Goal: Communication & Community: Answer question/provide support

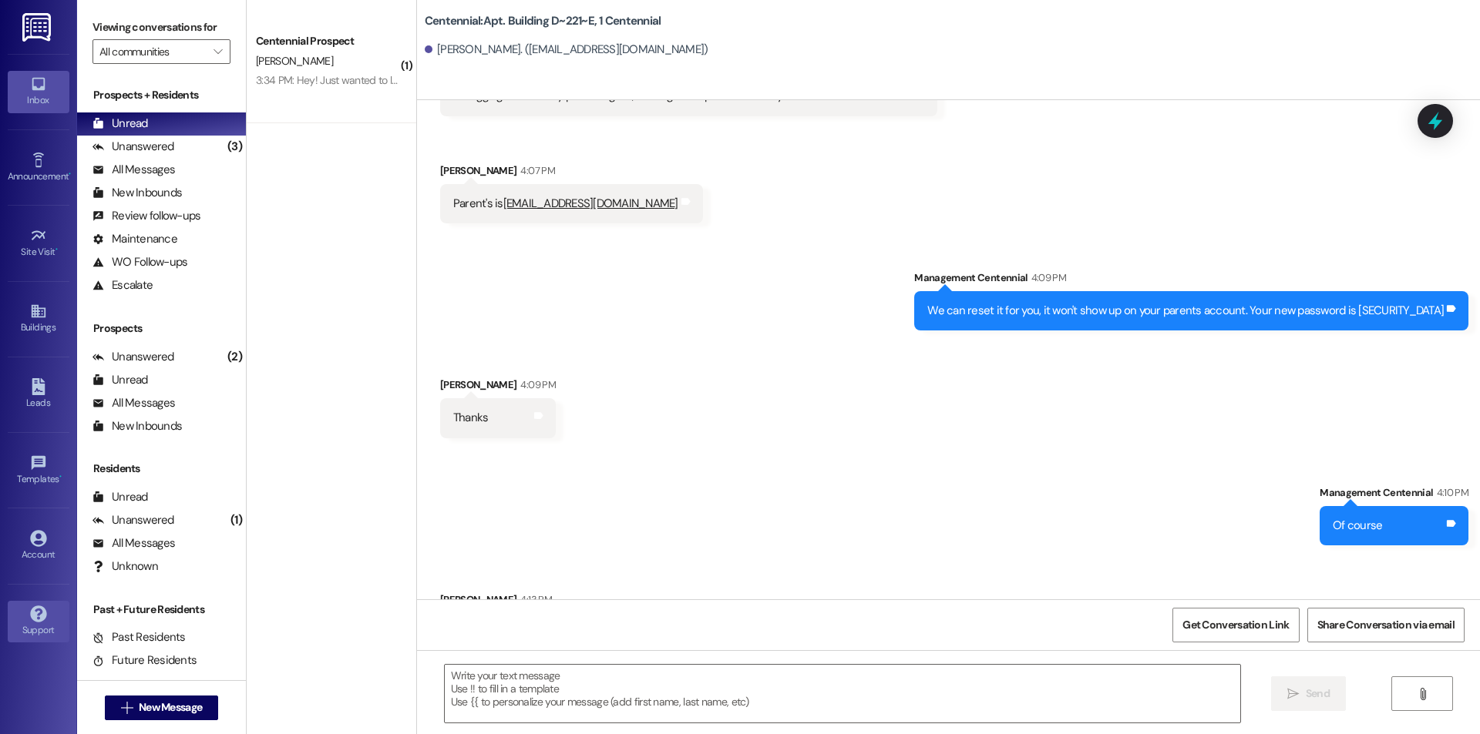
scroll to position [6929, 0]
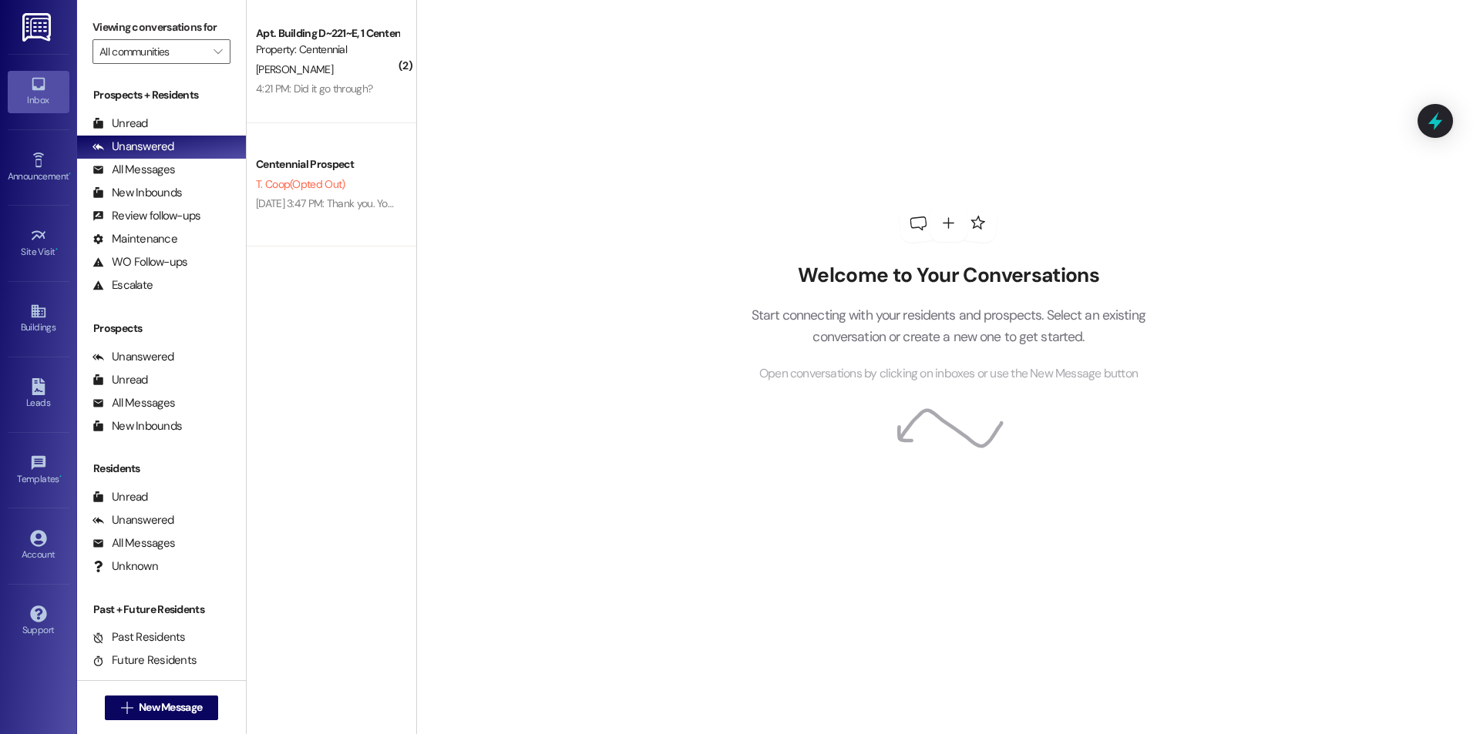
click at [337, 62] on div "A. Randolph" at bounding box center [327, 69] width 146 height 19
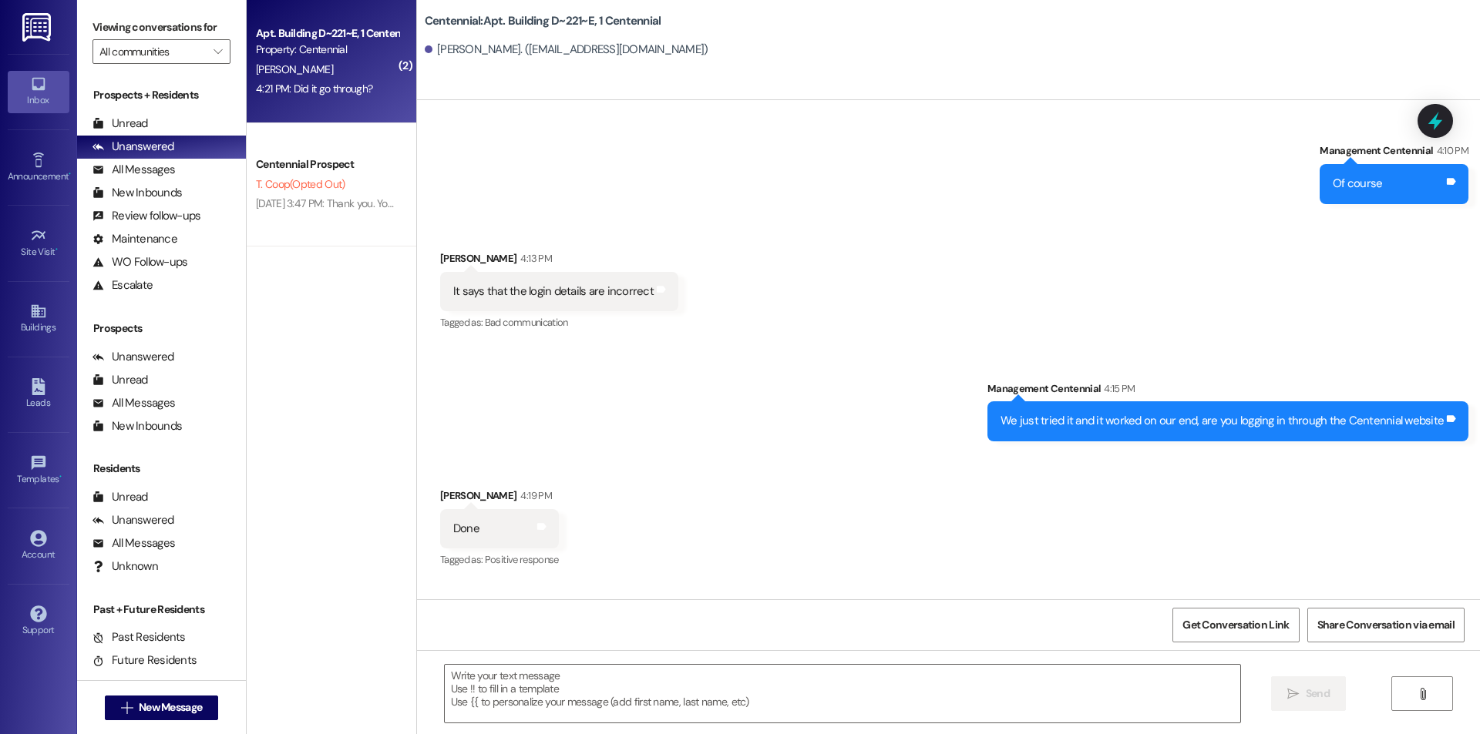
scroll to position [7371, 0]
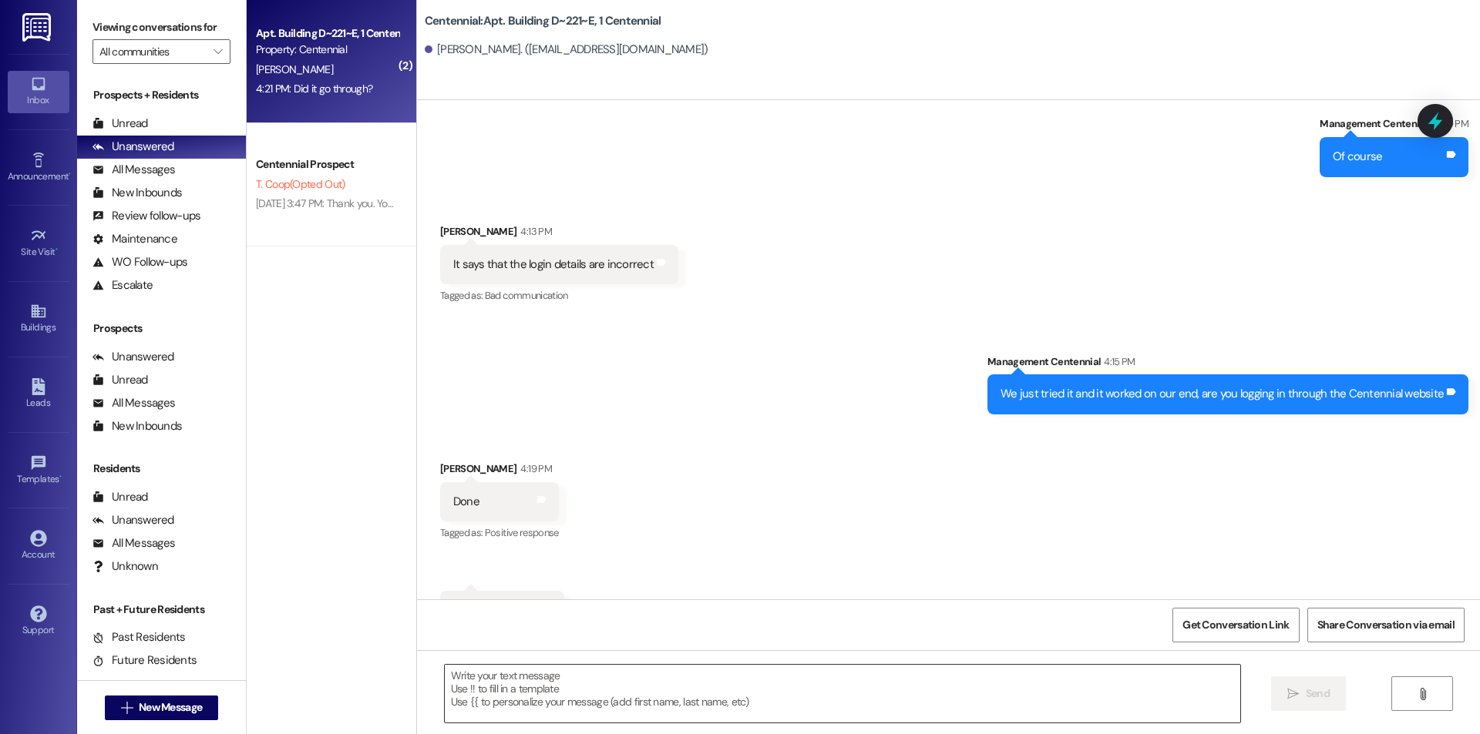
click at [471, 688] on textarea at bounding box center [842, 694] width 795 height 58
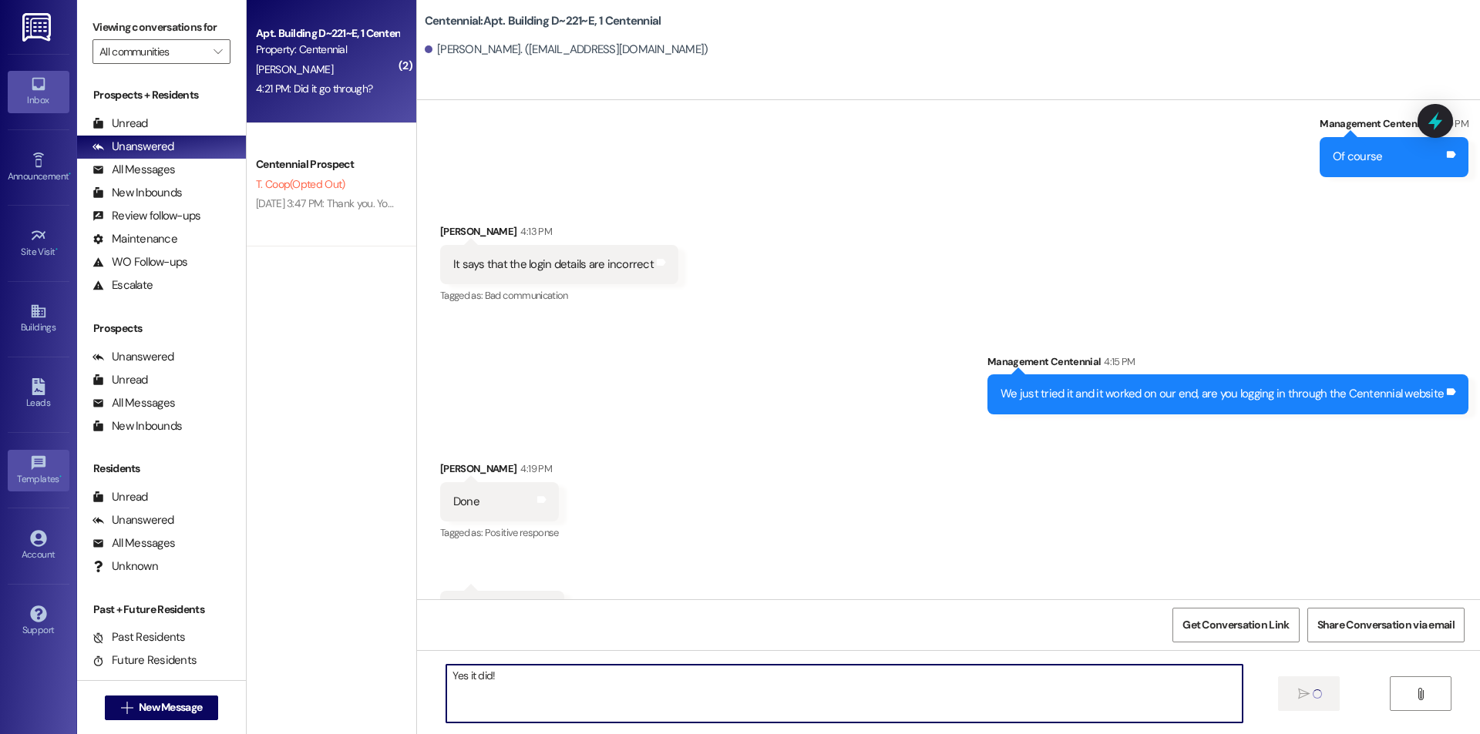
type textarea "Yes it did!"
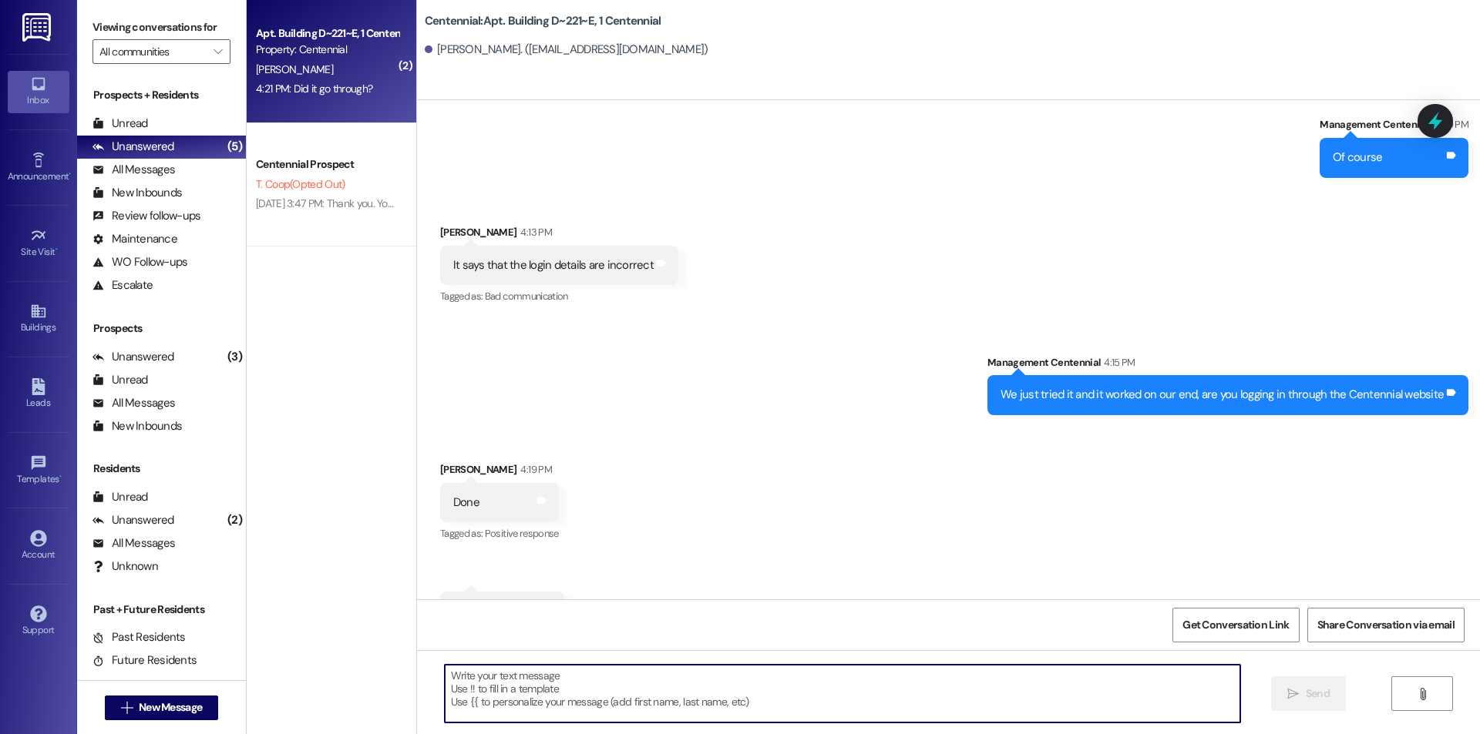
scroll to position [7478, 0]
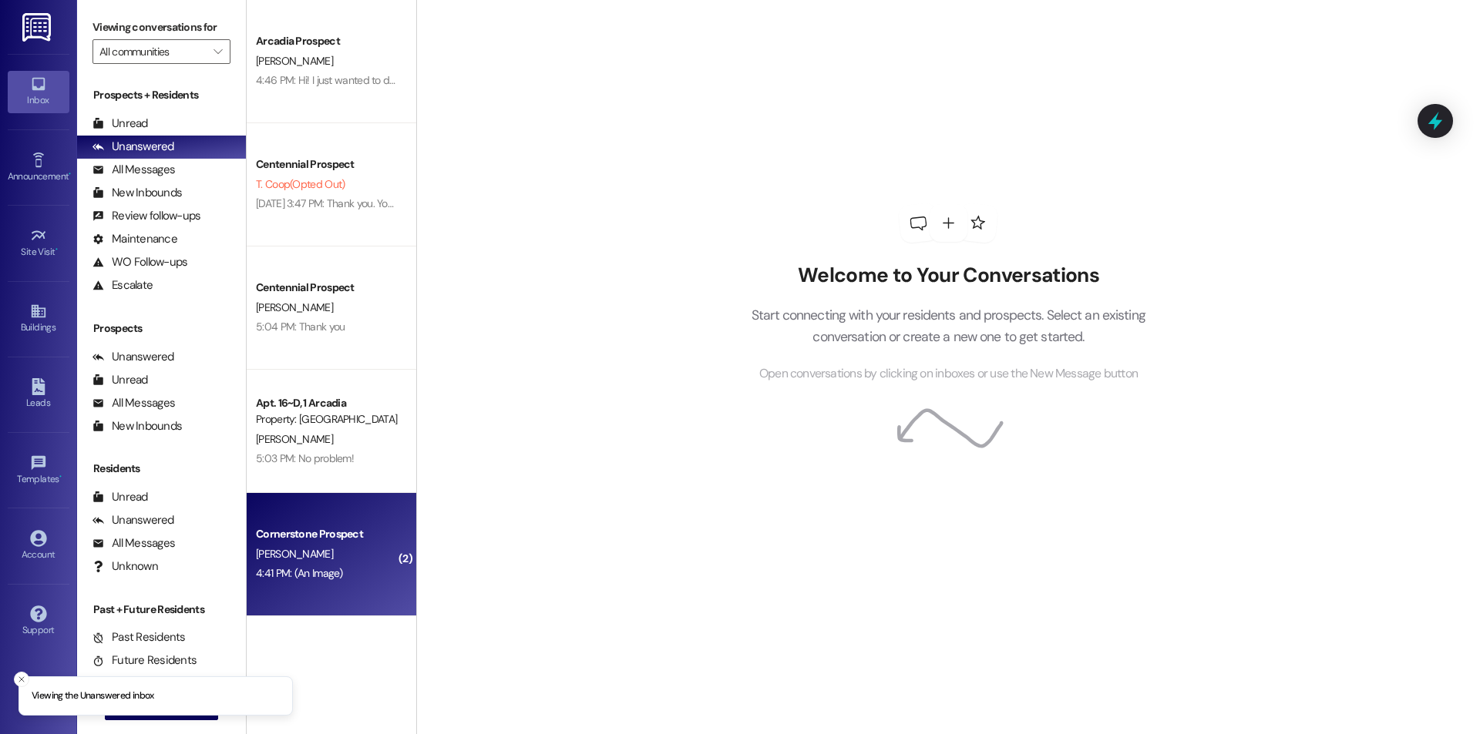
click at [336, 573] on div "4:41 PM: (An Image) 4:41 PM: (An Image)" at bounding box center [327, 573] width 146 height 19
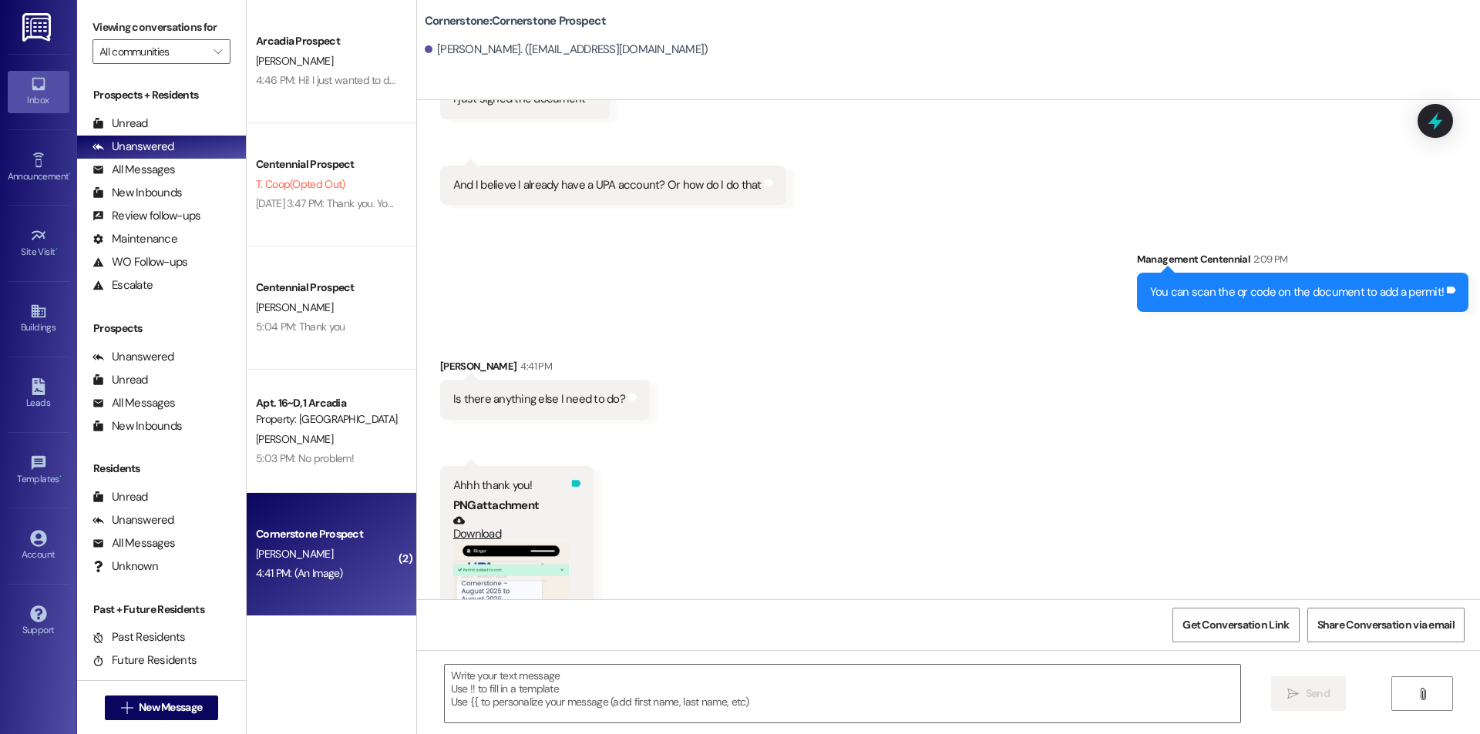
scroll to position [4726, 0]
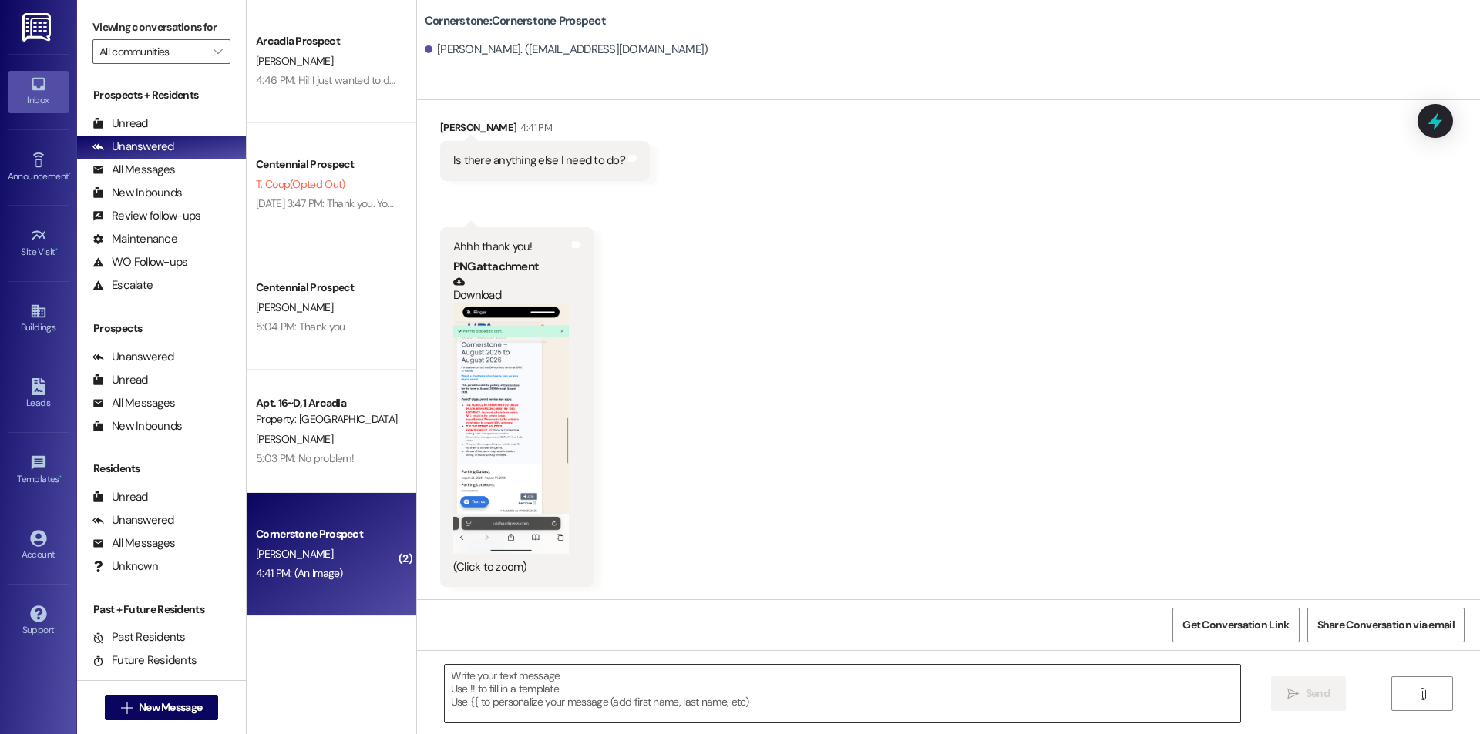
click at [529, 706] on textarea at bounding box center [842, 694] width 795 height 58
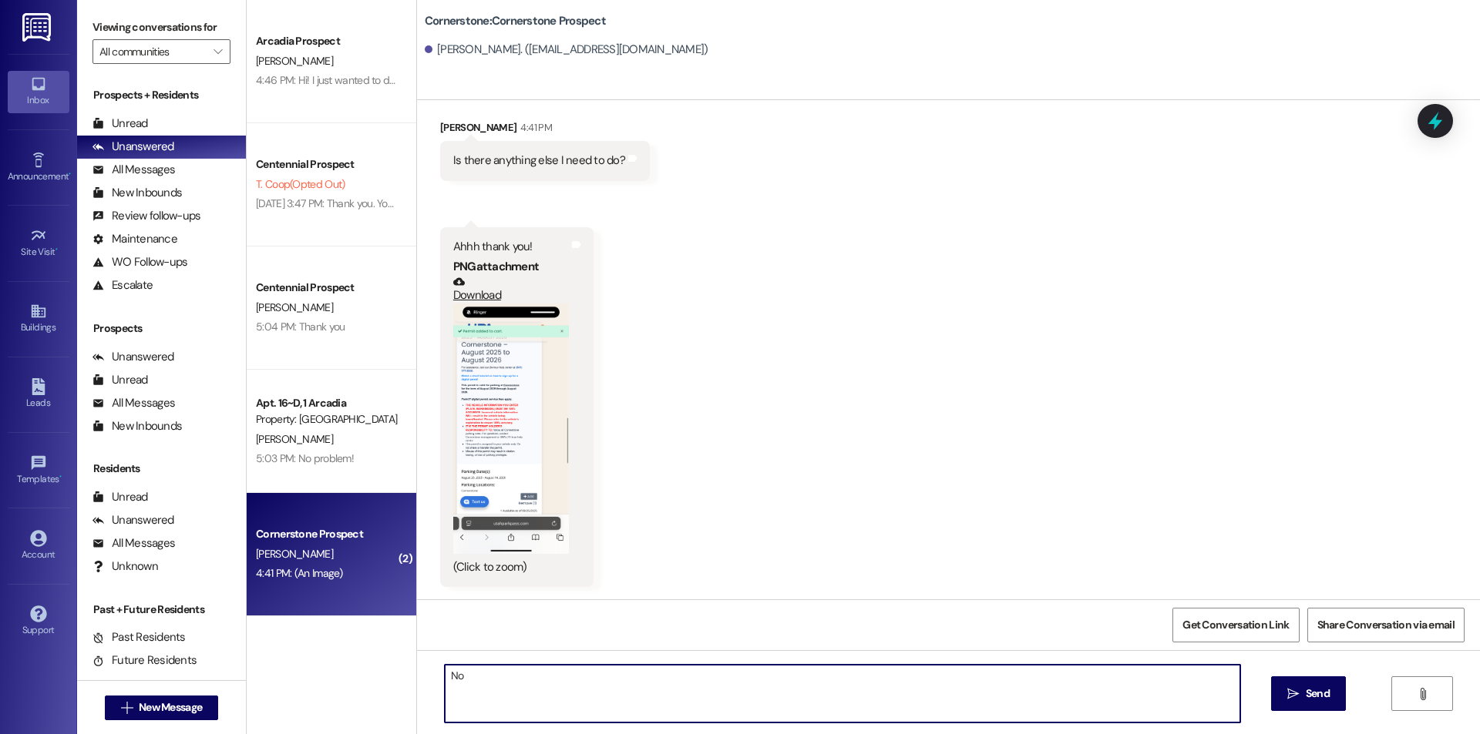
type textarea "N"
type textarea "It's active!"
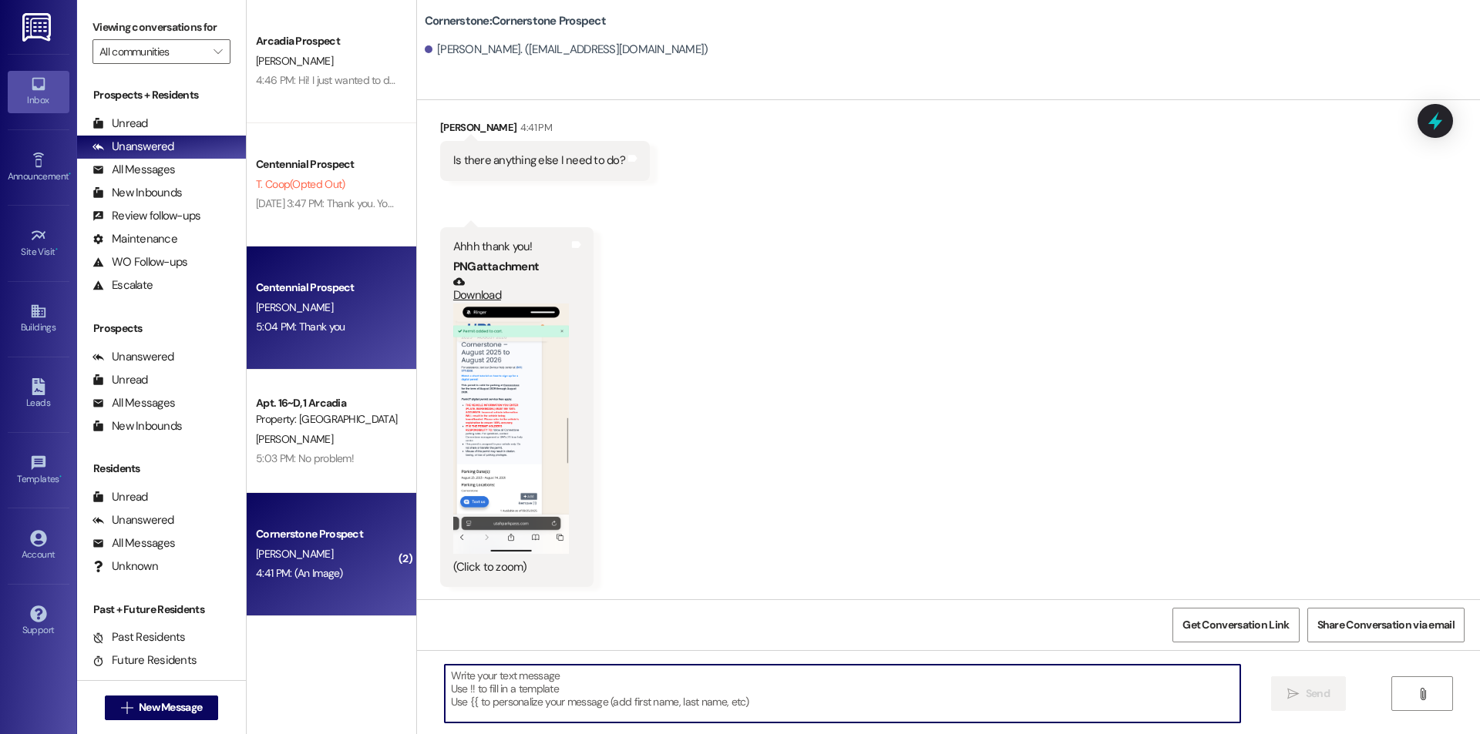
scroll to position [4725, 0]
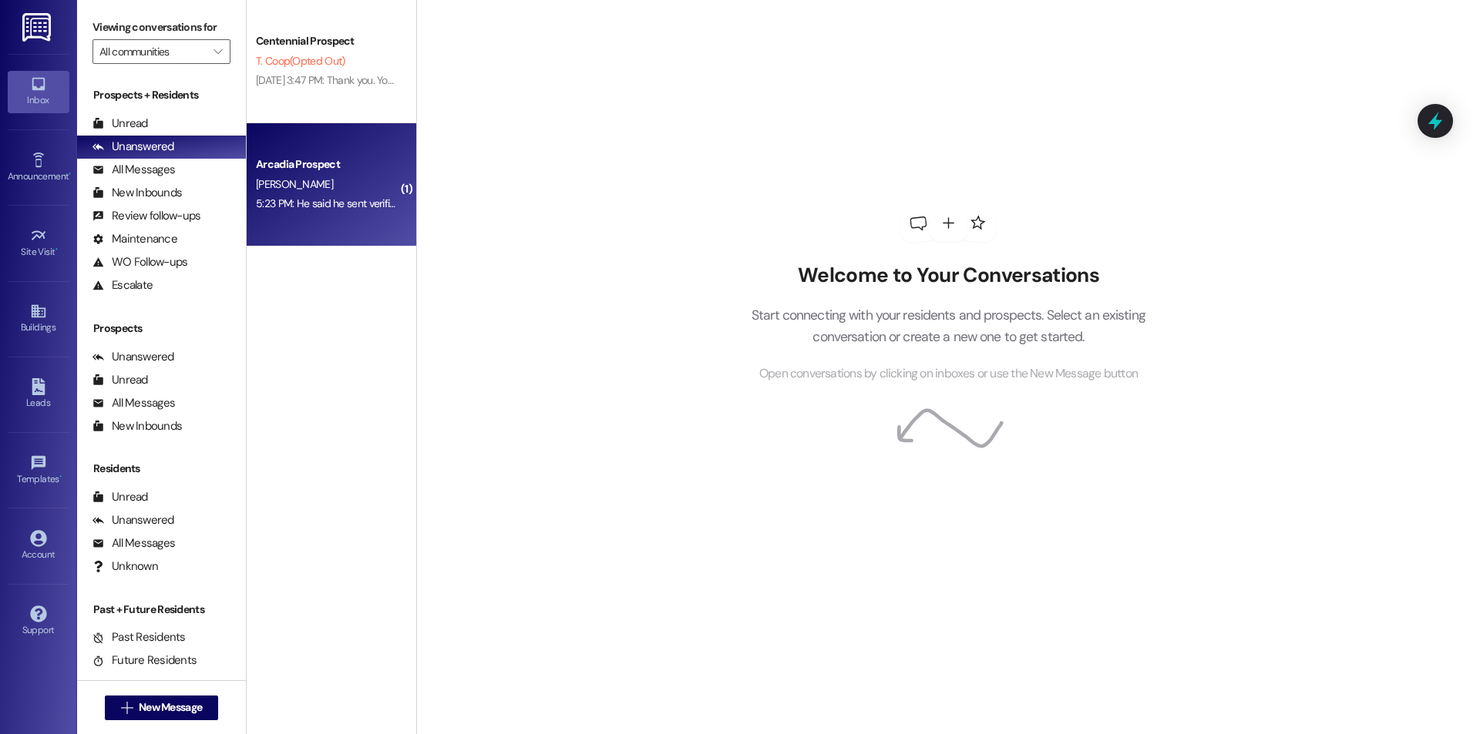
click at [368, 217] on div "Arcadia Prospect [PERSON_NAME] 5:23 PM: He said he sent verification over this …" at bounding box center [332, 184] width 170 height 123
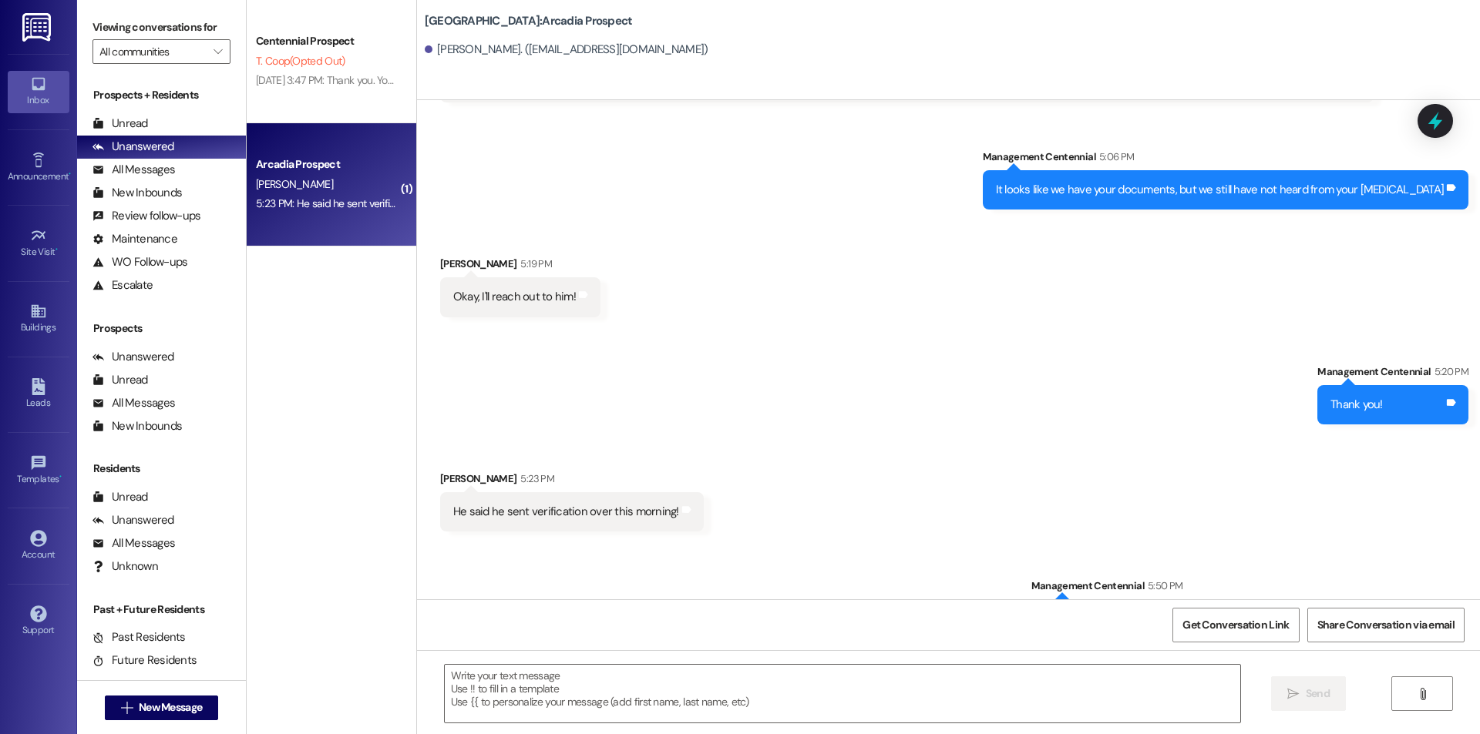
scroll to position [1523, 0]
